Goal: Task Accomplishment & Management: Manage account settings

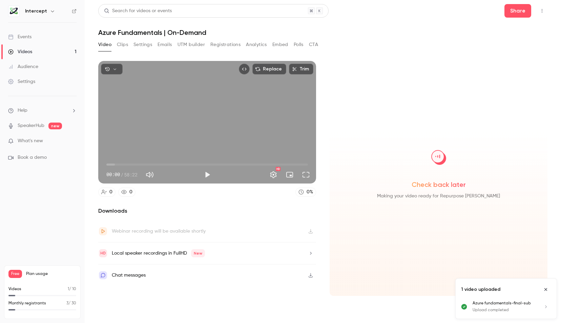
click at [546, 291] on icon "Close uploads list" at bounding box center [545, 289] width 5 height 5
click at [142, 45] on button "Settings" at bounding box center [142, 44] width 19 height 11
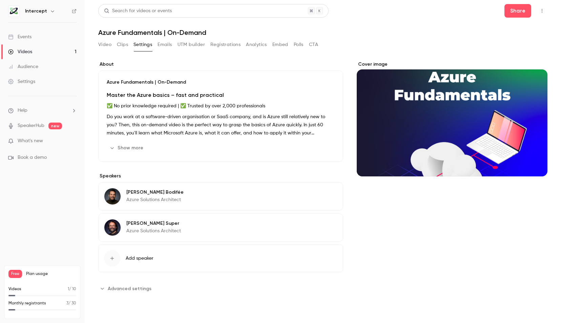
click at [168, 47] on button "Emails" at bounding box center [165, 44] width 14 height 11
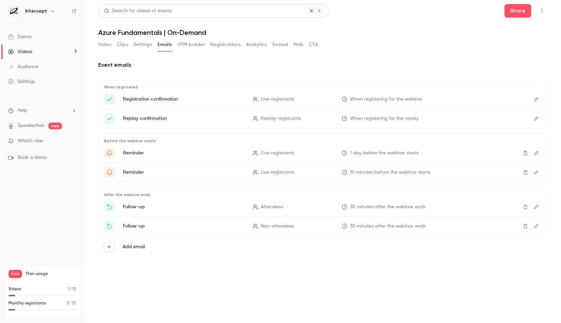
click at [150, 120] on p "Replay confirmation" at bounding box center [184, 118] width 122 height 7
click at [536, 153] on icon "Edit" at bounding box center [536, 153] width 5 height 5
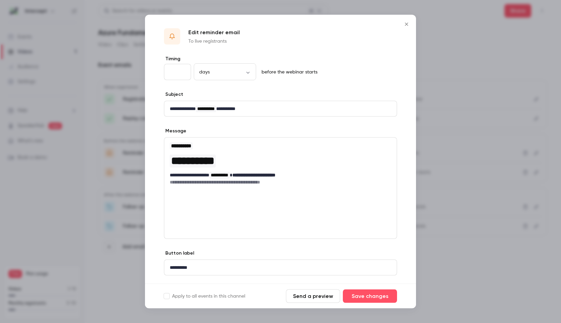
click at [407, 25] on icon "Close" at bounding box center [407, 24] width 8 height 5
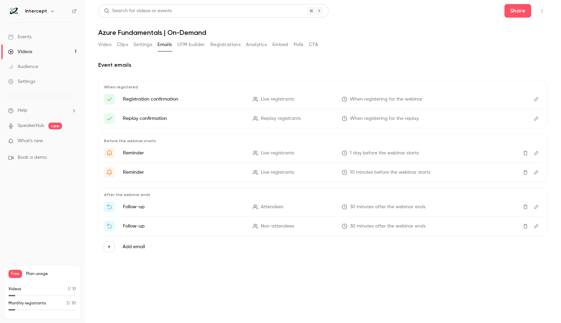
click at [110, 245] on icon "button" at bounding box center [109, 247] width 5 height 5
click at [107, 270] on div at bounding box center [280, 161] width 561 height 323
